Goal: Use online tool/utility: Utilize a website feature to perform a specific function

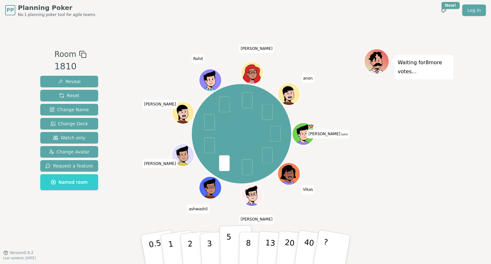
click at [232, 250] on button "5" at bounding box center [235, 249] width 33 height 49
click at [211, 242] on button "3" at bounding box center [216, 250] width 35 height 50
click at [227, 239] on p "5" at bounding box center [228, 249] width 5 height 34
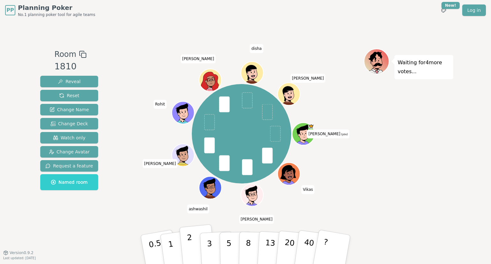
click at [193, 244] on button "2" at bounding box center [197, 249] width 36 height 51
click at [188, 241] on p "2" at bounding box center [191, 250] width 8 height 35
click at [213, 246] on button "3" at bounding box center [216, 250] width 35 height 50
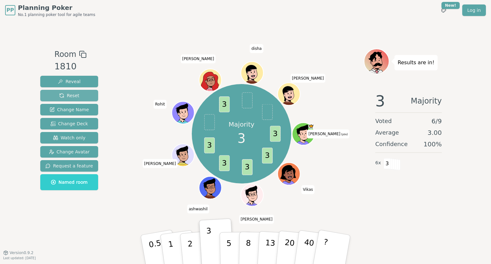
click at [77, 95] on button "Reset" at bounding box center [69, 95] width 58 height 11
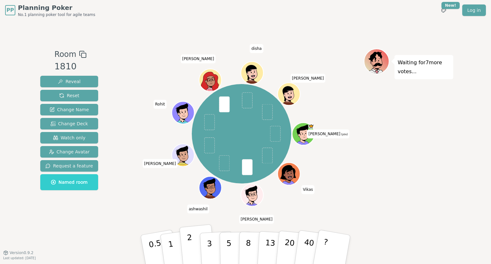
click at [194, 248] on button "2" at bounding box center [197, 249] width 36 height 51
click at [353, 21] on div "Room 1810 Reveal Reset Change Name Change Deck Watch only Change Avatar Request…" at bounding box center [245, 136] width 415 height 232
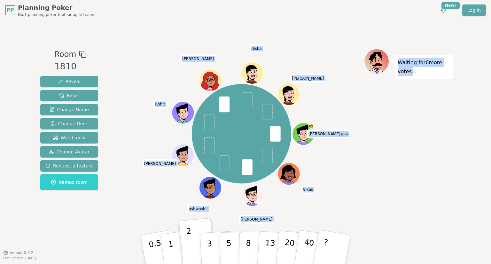
drag, startPoint x: 353, startPoint y: 21, endPoint x: 383, endPoint y: 99, distance: 83.9
click at [383, 99] on div "Room 1810 Reveal Reset Change Name Change Deck Watch only Change Avatar Request…" at bounding box center [245, 136] width 415 height 232
click at [383, 99] on div "Waiting for 6 more votes..." at bounding box center [407, 137] width 89 height 176
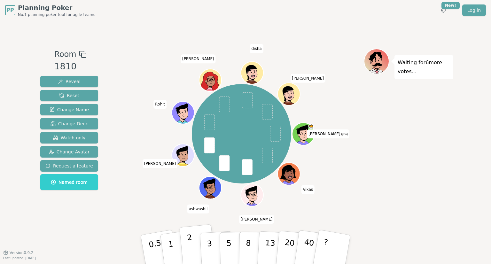
click at [190, 239] on p "2" at bounding box center [191, 250] width 8 height 35
drag, startPoint x: 190, startPoint y: 239, endPoint x: 167, endPoint y: 169, distance: 73.9
click at [167, 169] on div "[PERSON_NAME] (you) Vikas [PERSON_NAME] ashwashil [PERSON_NAME] [PERSON_NAME] d…" at bounding box center [241, 133] width 244 height 147
click at [185, 232] on button "2" at bounding box center [197, 249] width 36 height 51
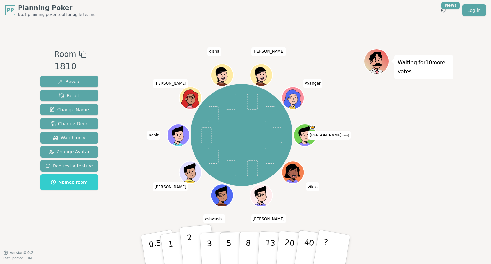
click at [190, 238] on p "2" at bounding box center [191, 250] width 8 height 35
click at [190, 240] on p "2" at bounding box center [191, 250] width 8 height 35
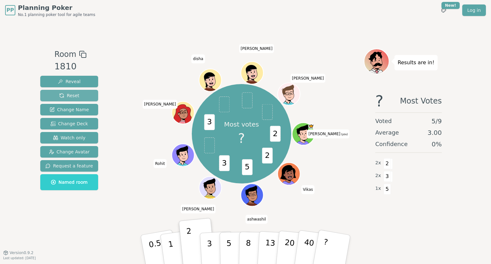
click at [66, 95] on span "Reset" at bounding box center [69, 95] width 20 height 6
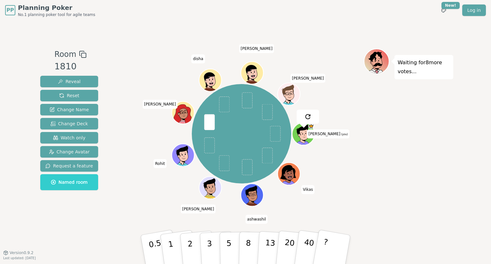
click at [304, 113] on img at bounding box center [308, 117] width 8 height 8
click at [193, 247] on button "2" at bounding box center [197, 249] width 36 height 51
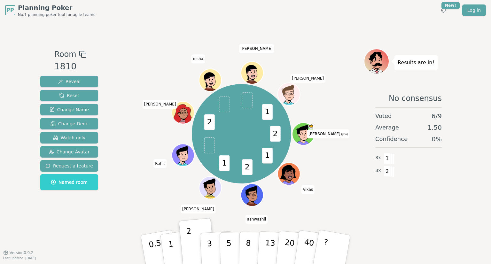
click at [309, 135] on icon at bounding box center [304, 136] width 11 height 3
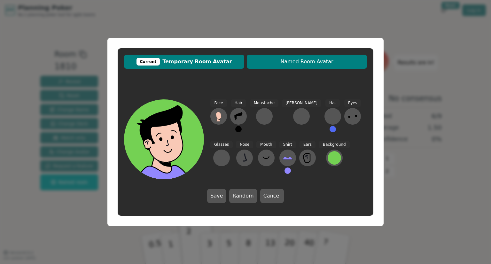
click at [290, 60] on span "Named Room Avatar" at bounding box center [307, 62] width 114 height 8
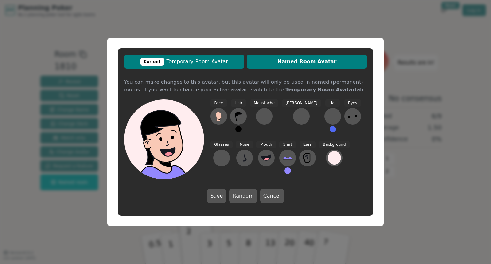
click at [209, 63] on span "Current Temporary Room Avatar" at bounding box center [184, 62] width 114 height 8
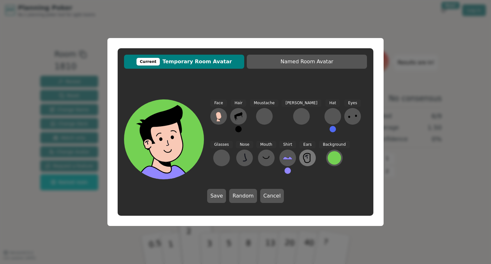
click at [302, 158] on icon at bounding box center [307, 158] width 10 height 10
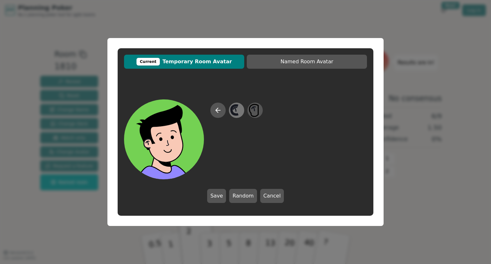
click at [232, 111] on icon at bounding box center [234, 109] width 7 height 9
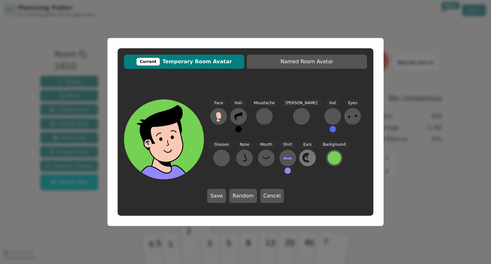
click at [299, 163] on button at bounding box center [307, 157] width 17 height 17
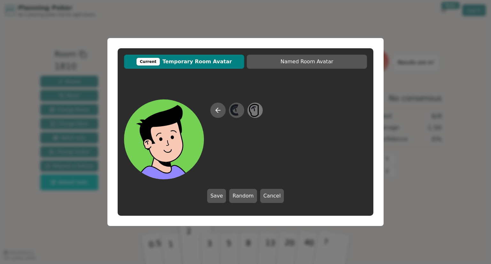
click at [251, 107] on icon at bounding box center [254, 110] width 12 height 14
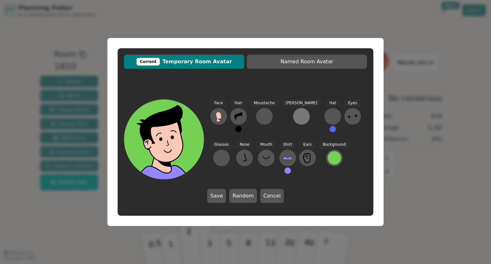
click at [296, 118] on div at bounding box center [301, 116] width 10 height 10
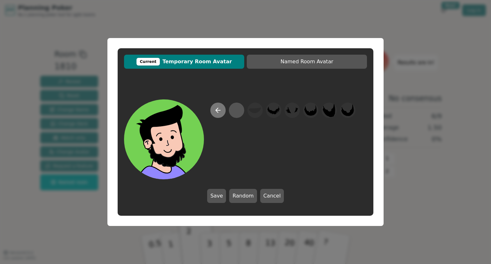
click at [222, 110] on button at bounding box center [217, 110] width 15 height 15
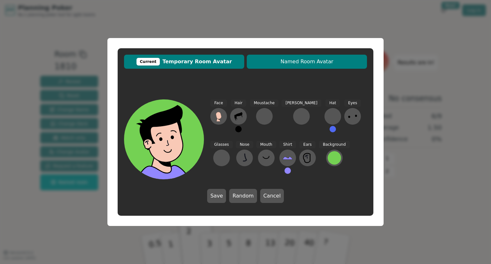
click at [308, 64] on span "Named Room Avatar" at bounding box center [307, 62] width 114 height 8
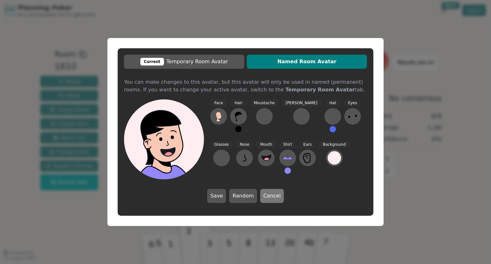
click at [269, 197] on button "Cancel" at bounding box center [272, 196] width 24 height 14
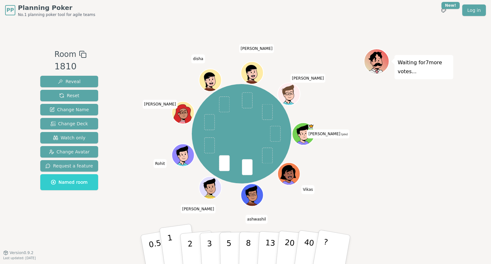
click at [167, 242] on button "1" at bounding box center [178, 250] width 38 height 52
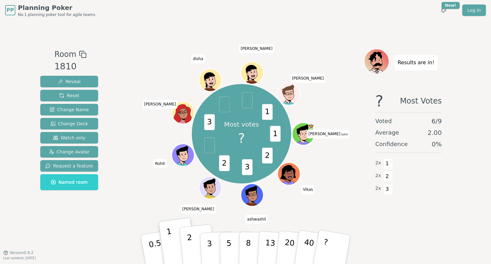
click at [192, 242] on button "2" at bounding box center [197, 249] width 36 height 51
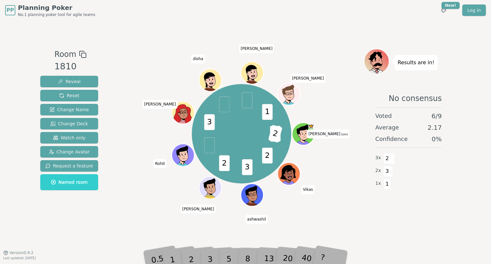
click at [173, 257] on div "1" at bounding box center [178, 249] width 22 height 25
click at [287, 131] on span "2" at bounding box center [285, 134] width 14 height 18
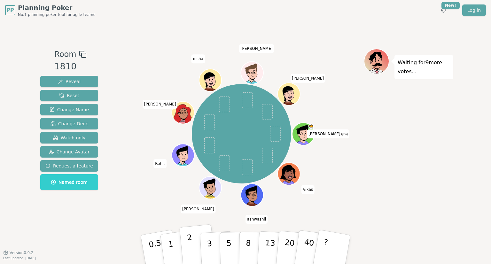
click at [190, 245] on p "2" at bounding box center [191, 250] width 8 height 35
click at [187, 253] on button "2" at bounding box center [197, 249] width 36 height 51
